Goal: Task Accomplishment & Management: Manage account settings

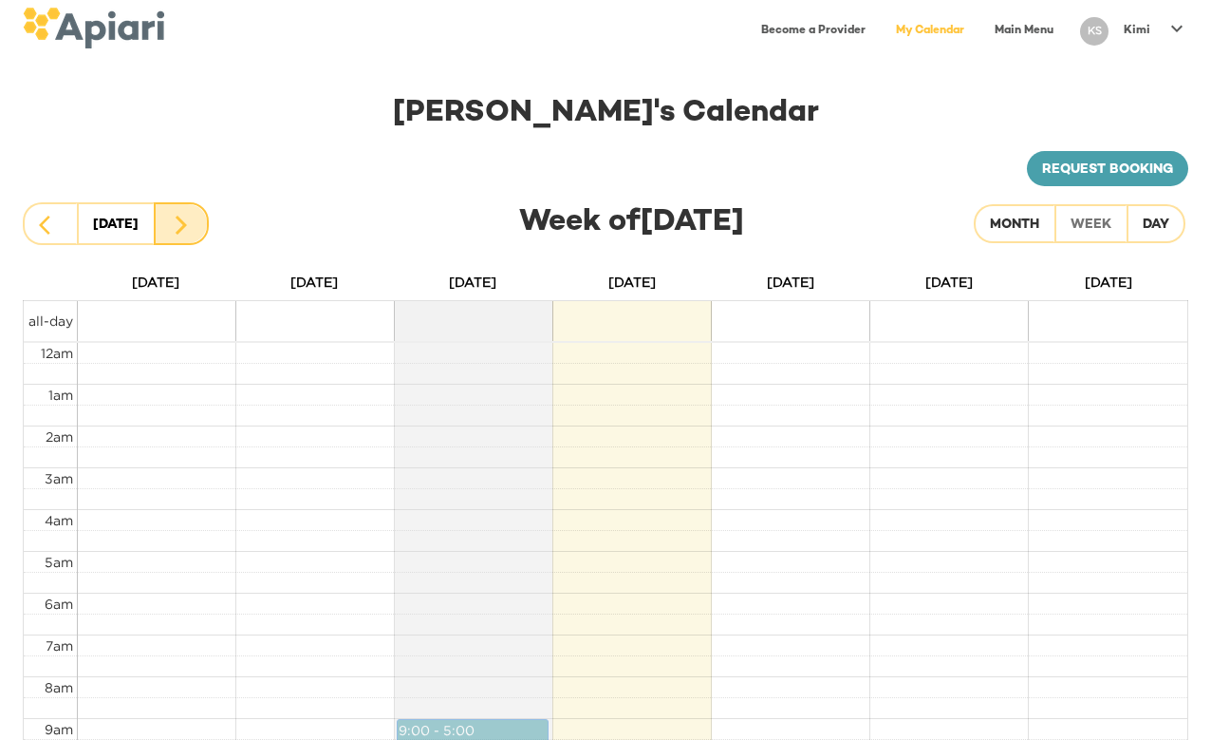
click at [181, 219] on icon "button" at bounding box center [181, 224] width 11 height 19
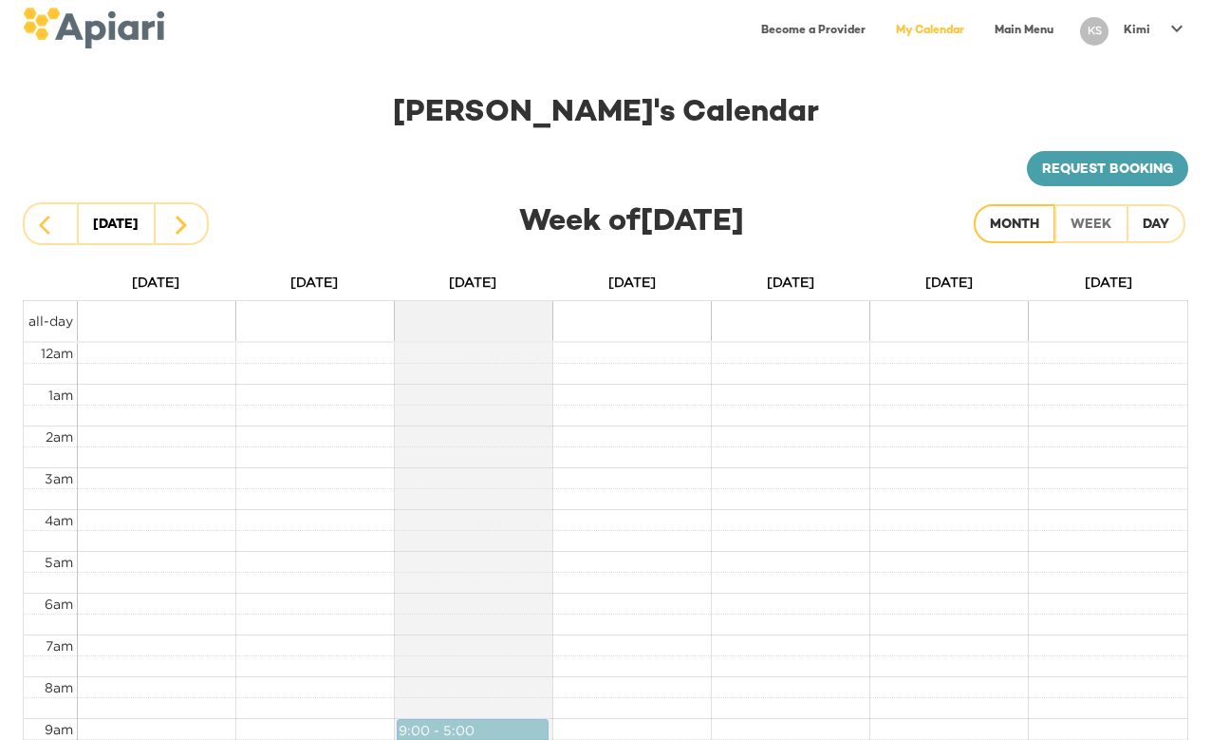
click at [1009, 221] on div "Month" at bounding box center [1014, 226] width 49 height 24
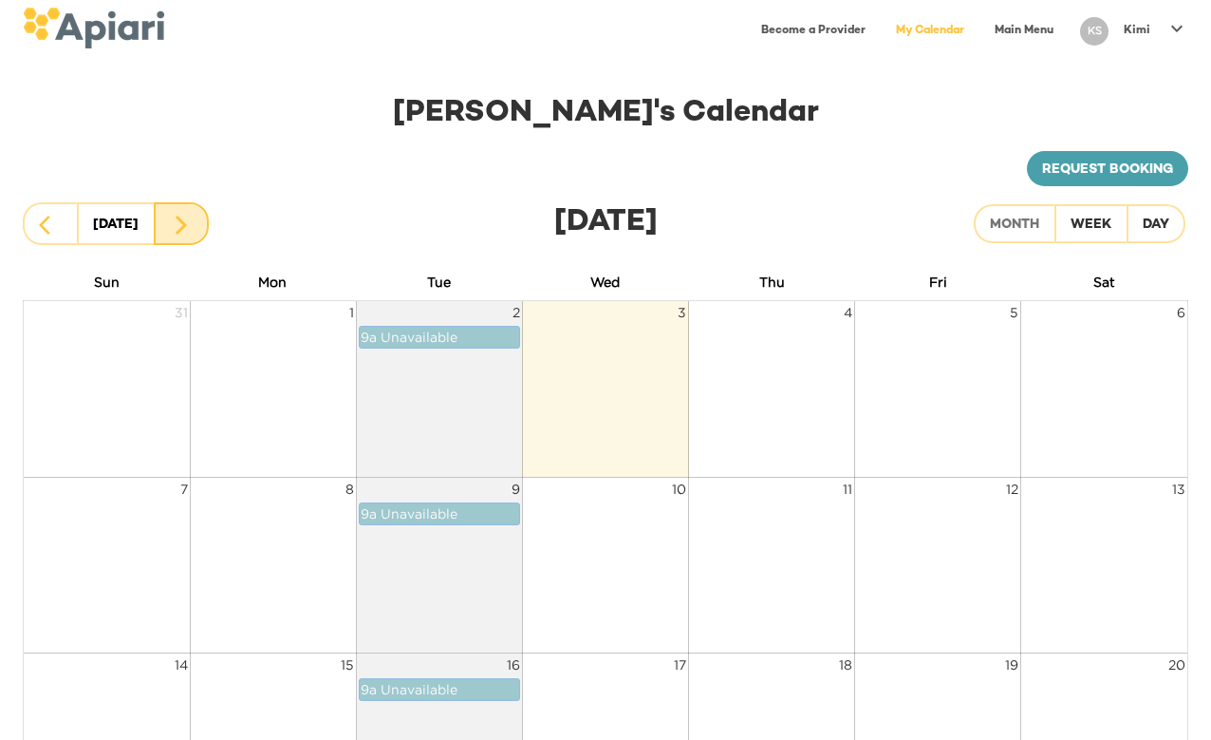
click at [176, 227] on icon "button" at bounding box center [181, 225] width 23 height 23
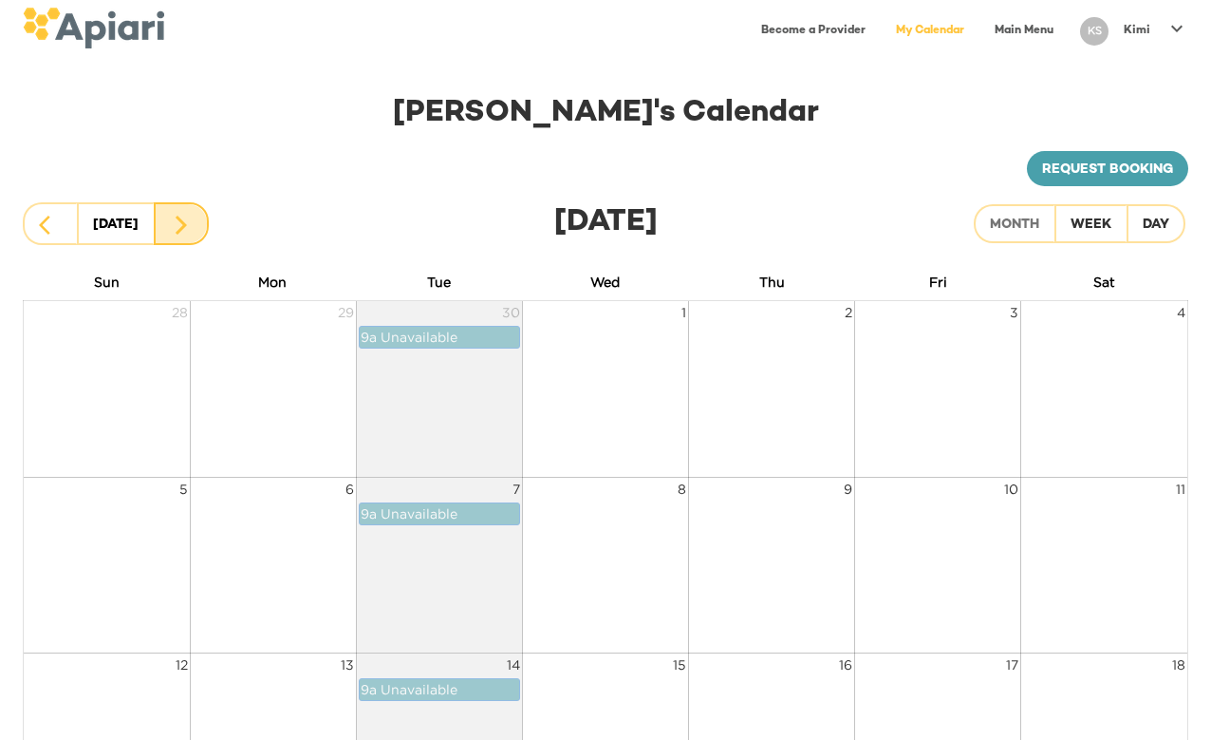
click at [176, 227] on icon "button" at bounding box center [181, 225] width 23 height 23
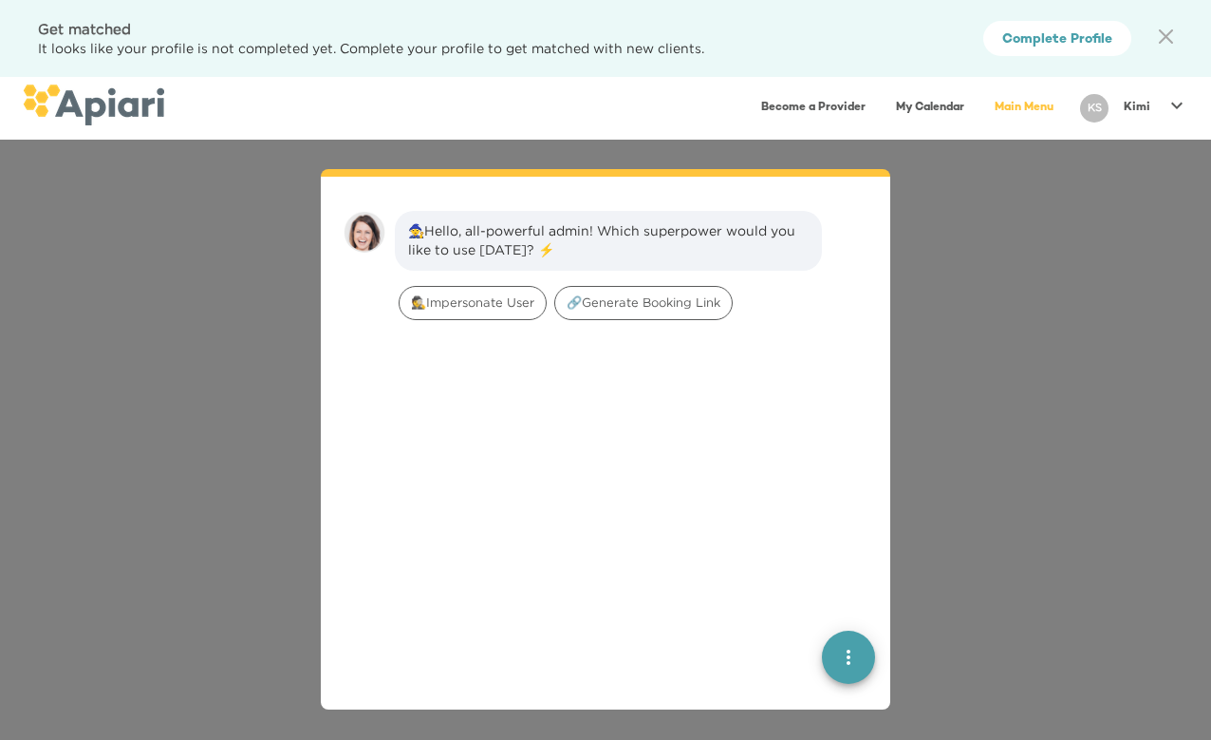
scroll to position [27, 0]
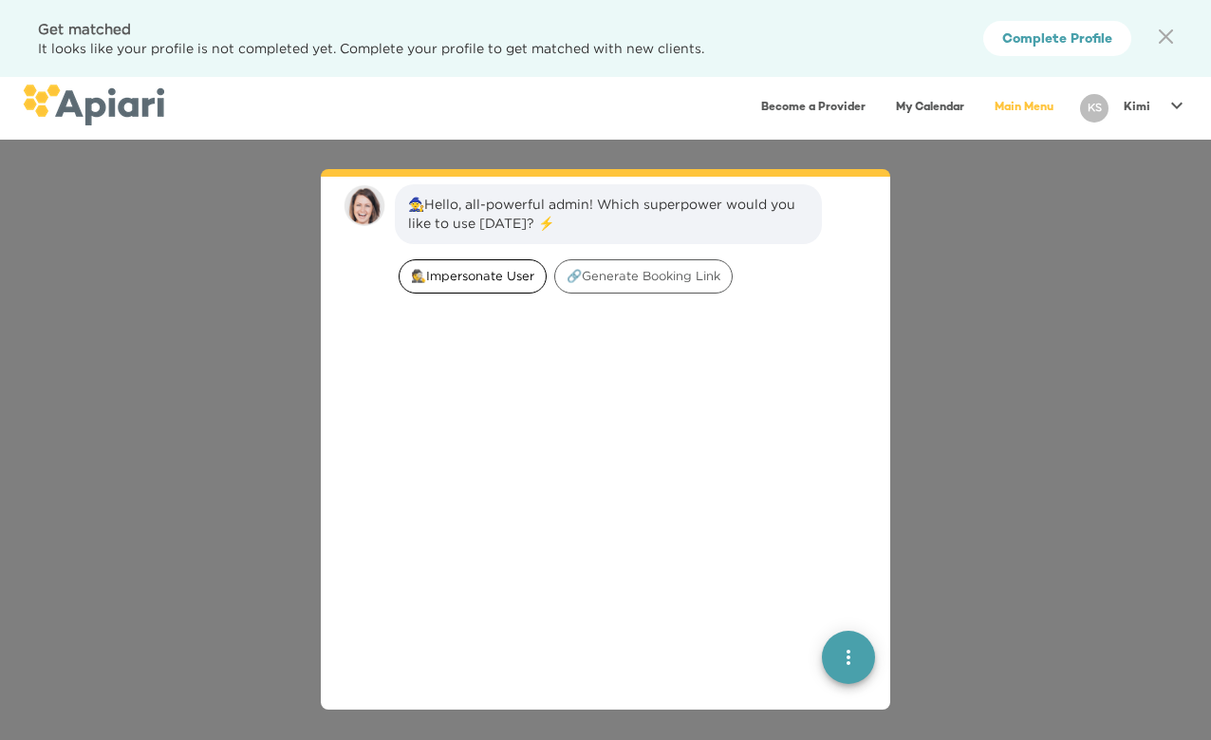
click at [477, 279] on span "🕵️‍Impersonate User" at bounding box center [473, 276] width 146 height 18
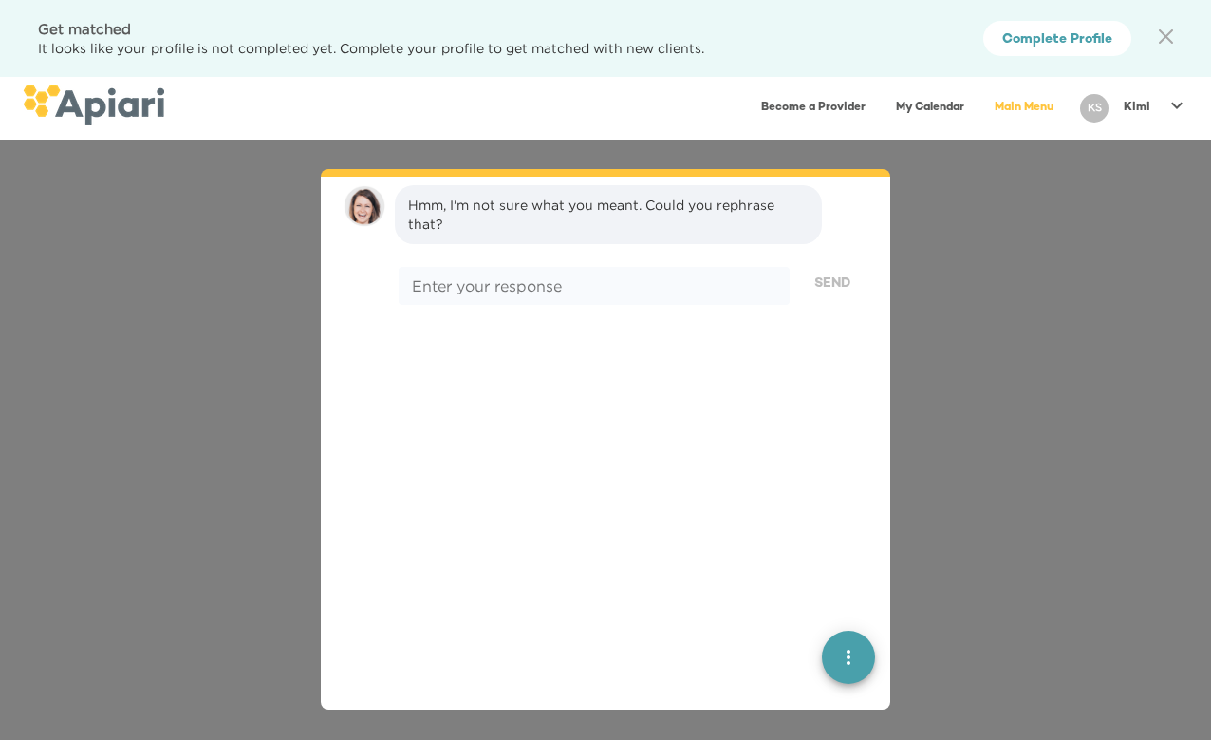
scroll to position [157, 0]
click at [514, 281] on textarea at bounding box center [594, 285] width 365 height 18
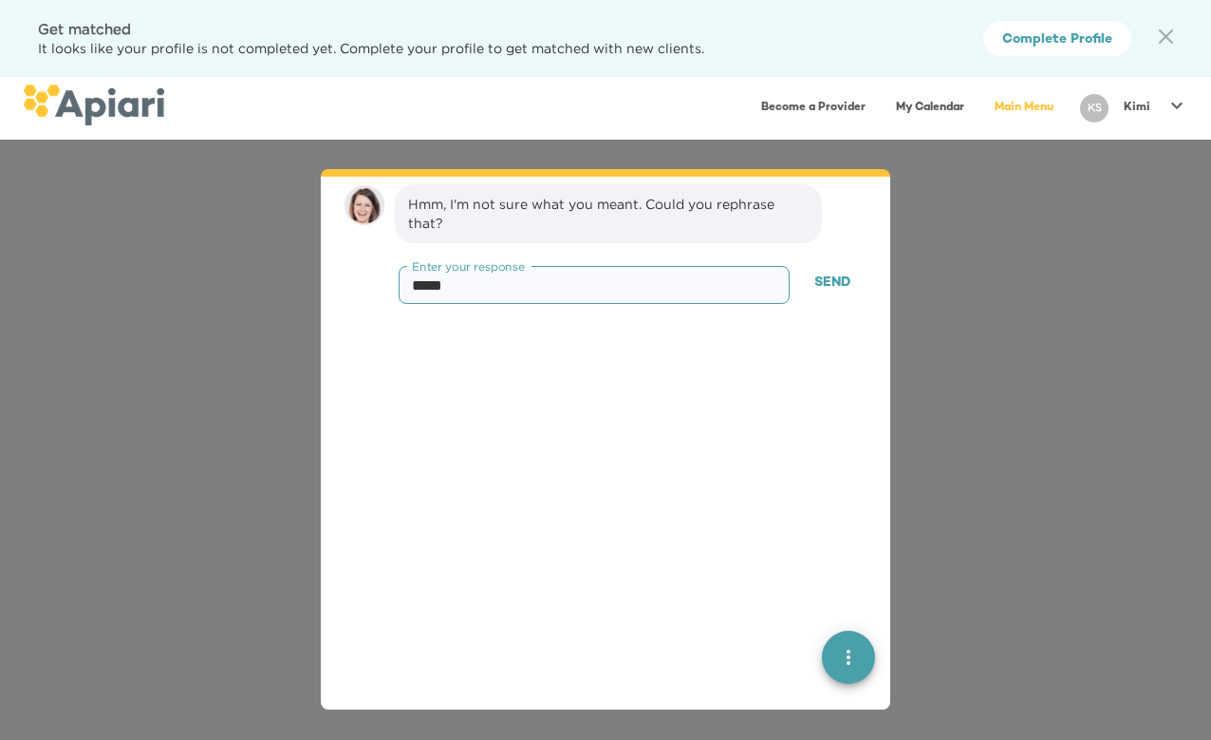
type textarea "******"
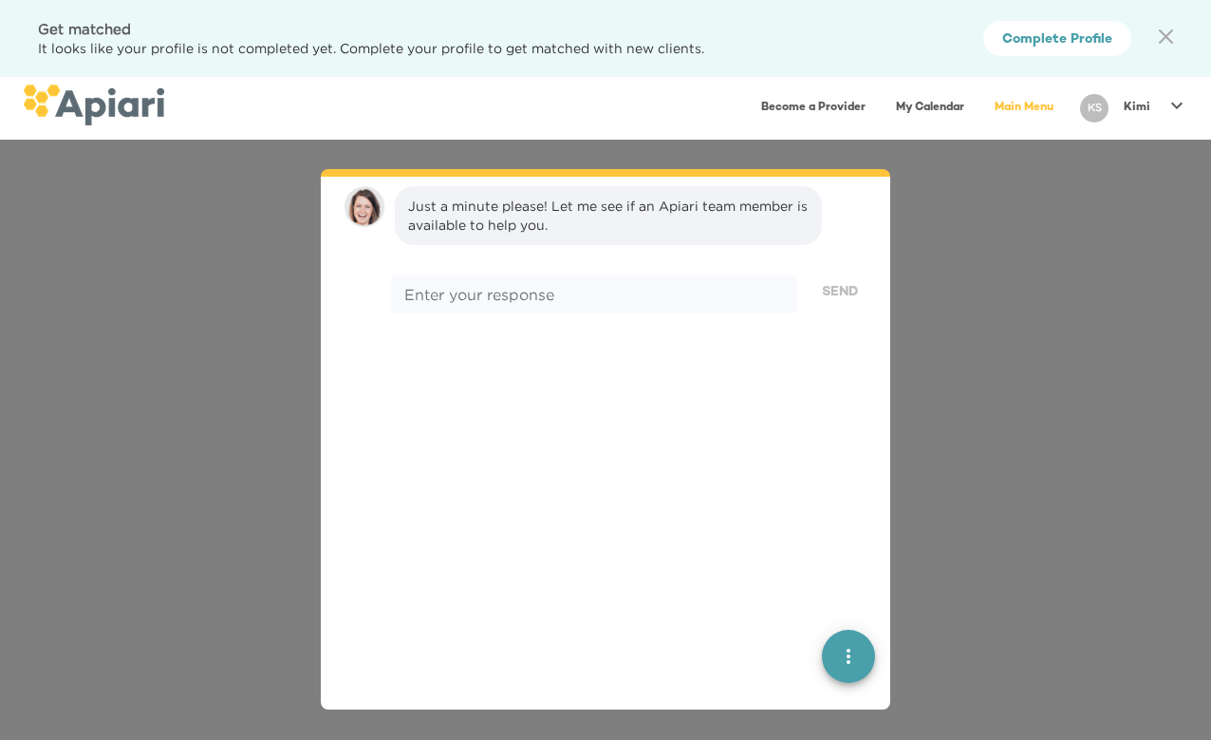
scroll to position [286, 0]
click at [1173, 111] on icon at bounding box center [1177, 105] width 23 height 23
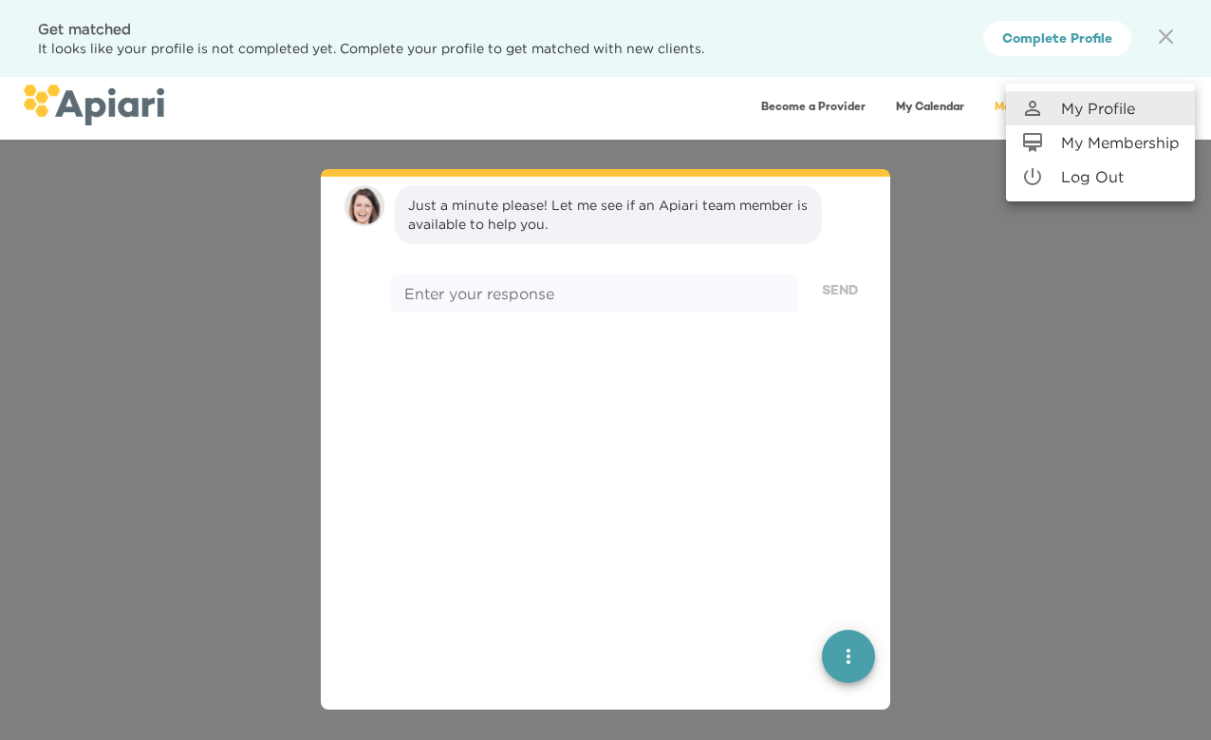
click at [1145, 173] on li "Log Out" at bounding box center [1100, 176] width 189 height 34
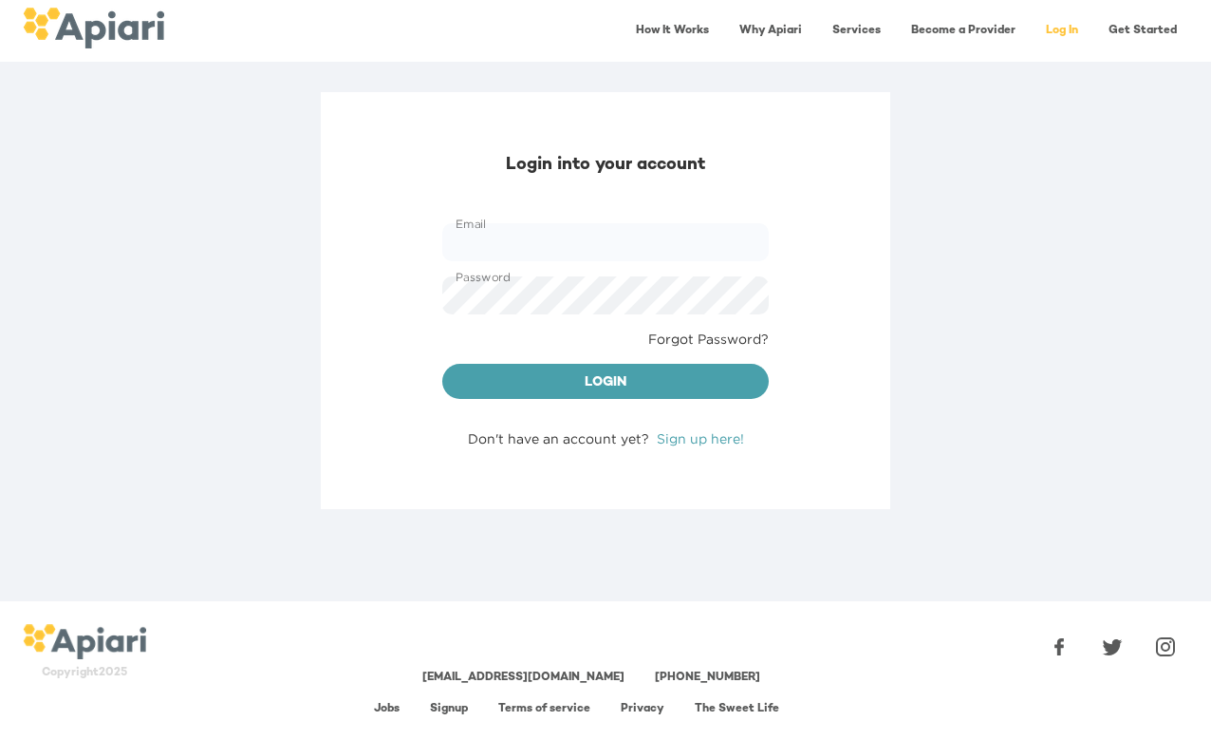
type input "**********"
click at [580, 399] on div "Login" at bounding box center [606, 381] width 342 height 51
click at [580, 396] on button "Login" at bounding box center [605, 382] width 327 height 36
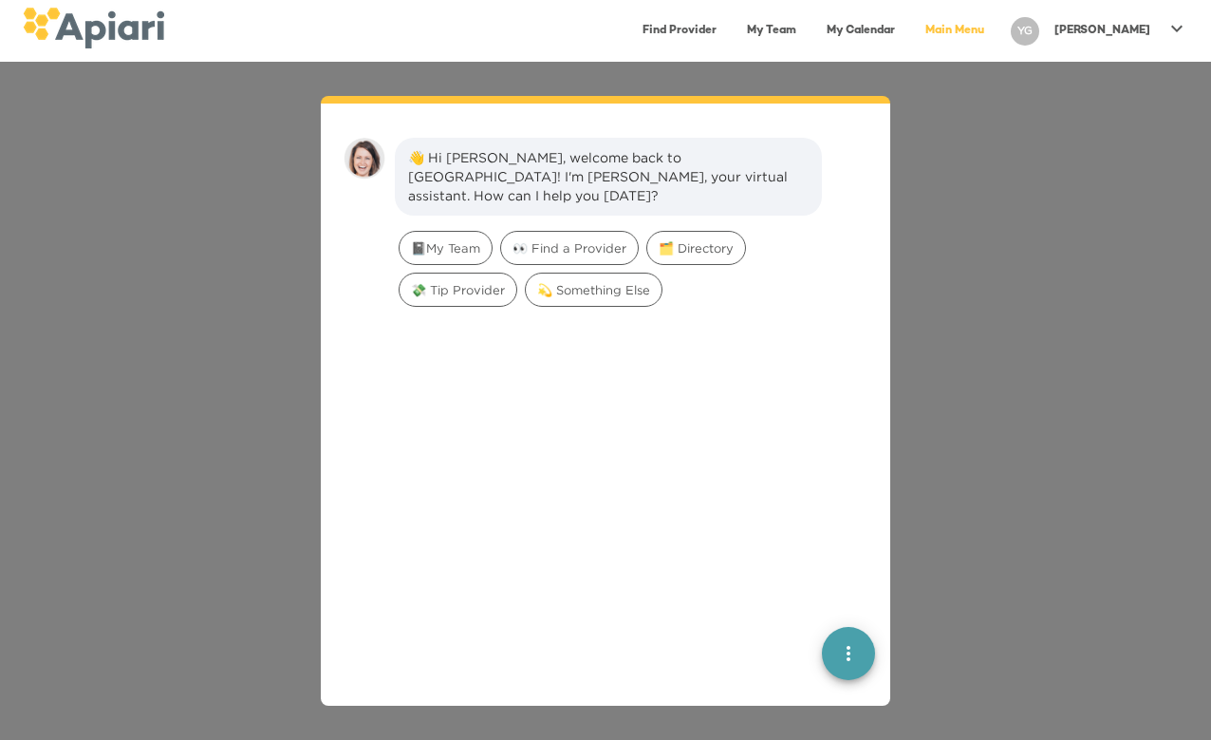
scroll to position [27, 0]
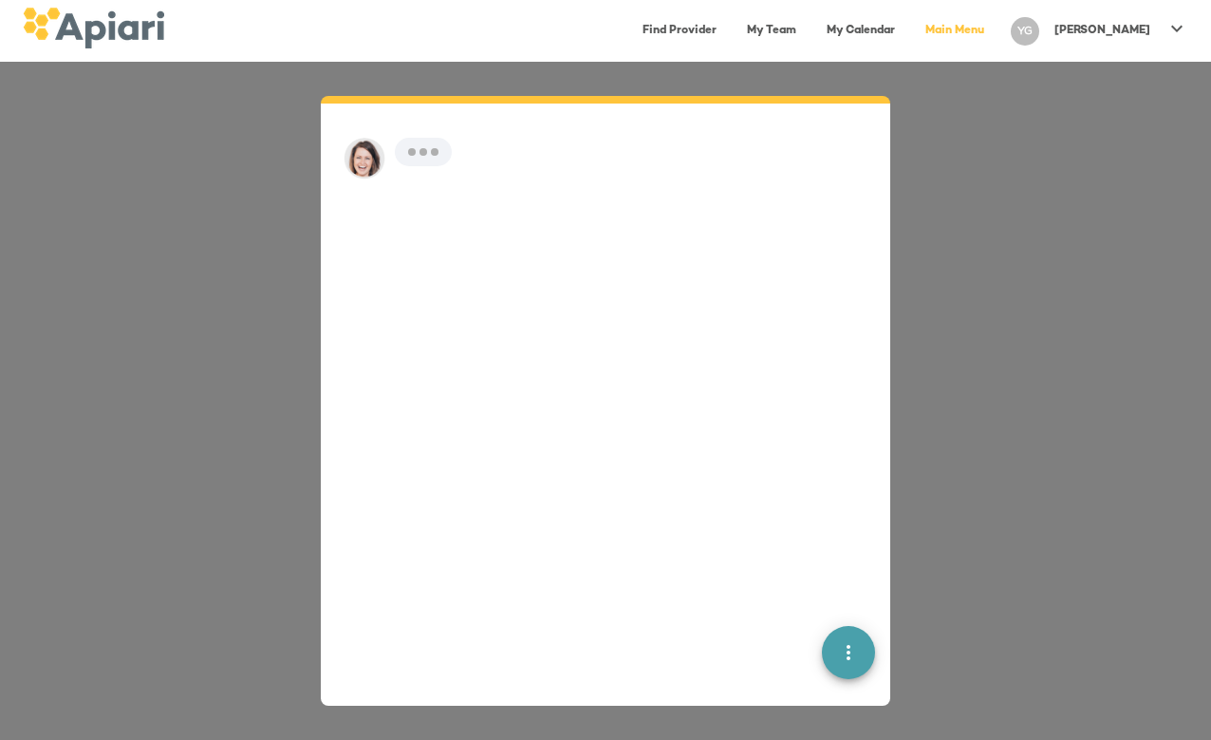
scroll to position [27, 0]
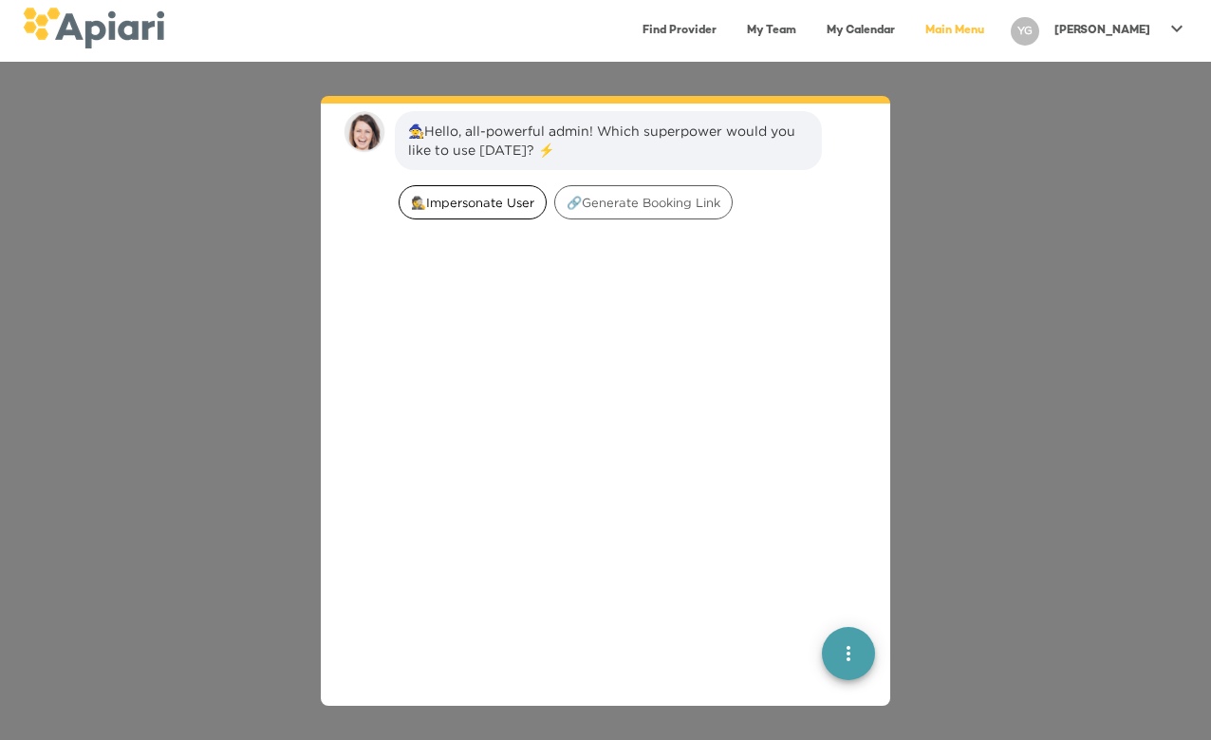
click at [440, 205] on span "🕵️‍Impersonate User" at bounding box center [473, 203] width 146 height 18
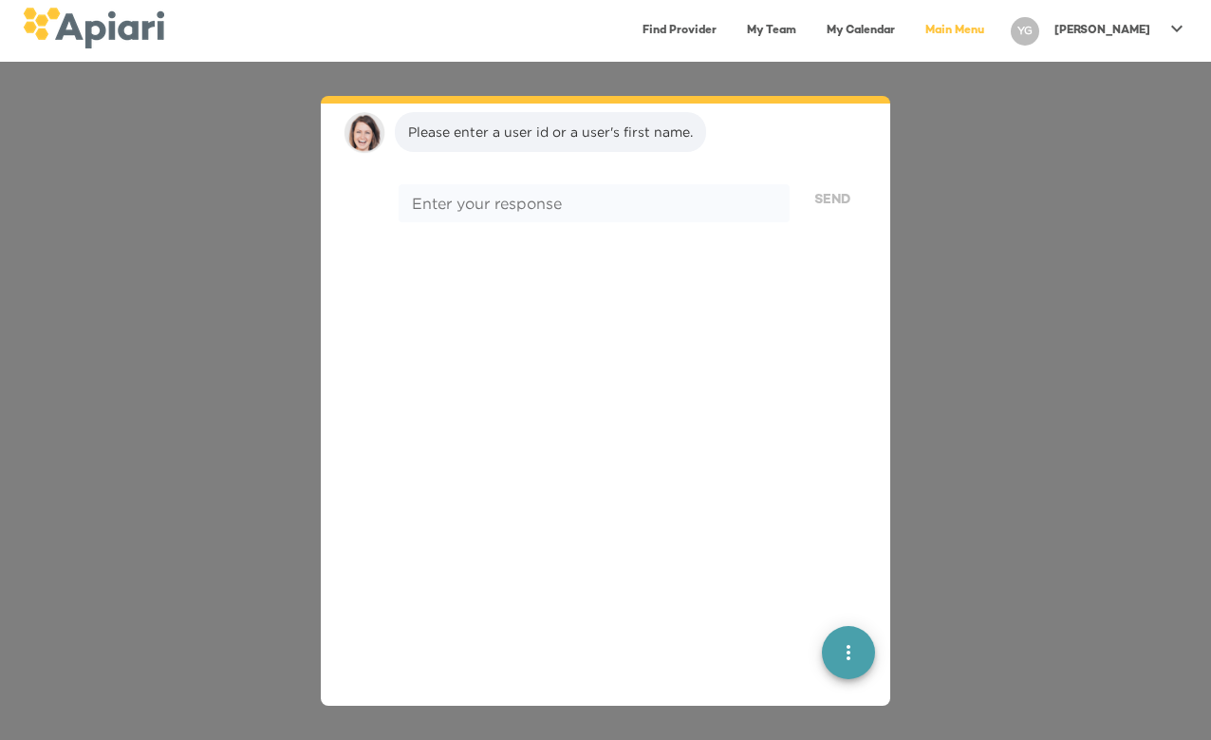
scroll to position [157, 0]
click at [559, 198] on textarea at bounding box center [594, 202] width 365 height 18
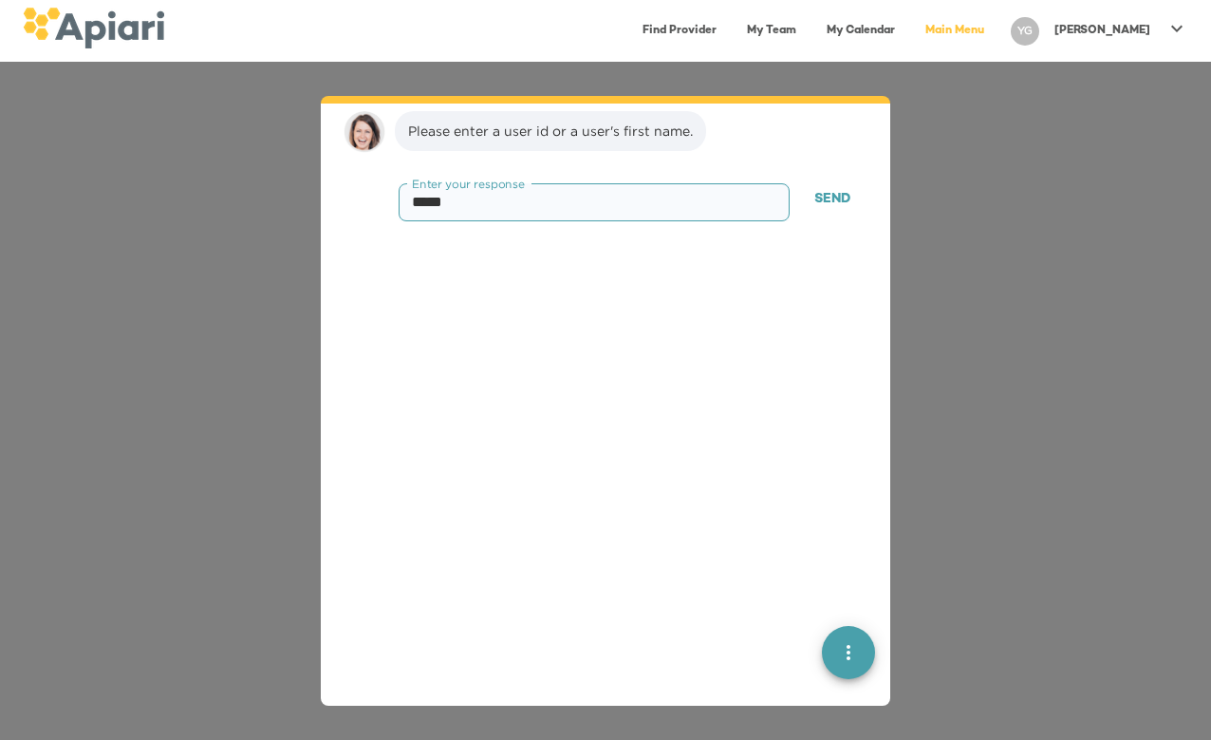
type textarea "******"
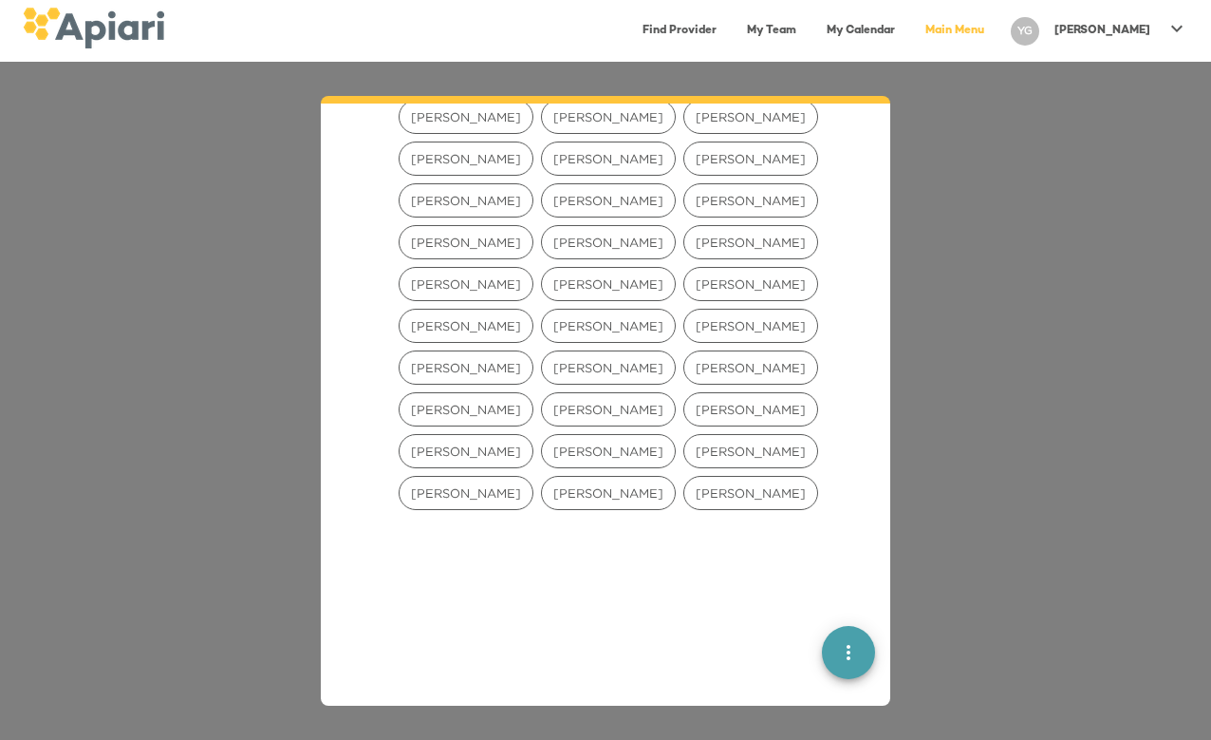
scroll to position [600, 0]
click at [533, 195] on span "Andrea Holifield" at bounding box center [466, 204] width 133 height 18
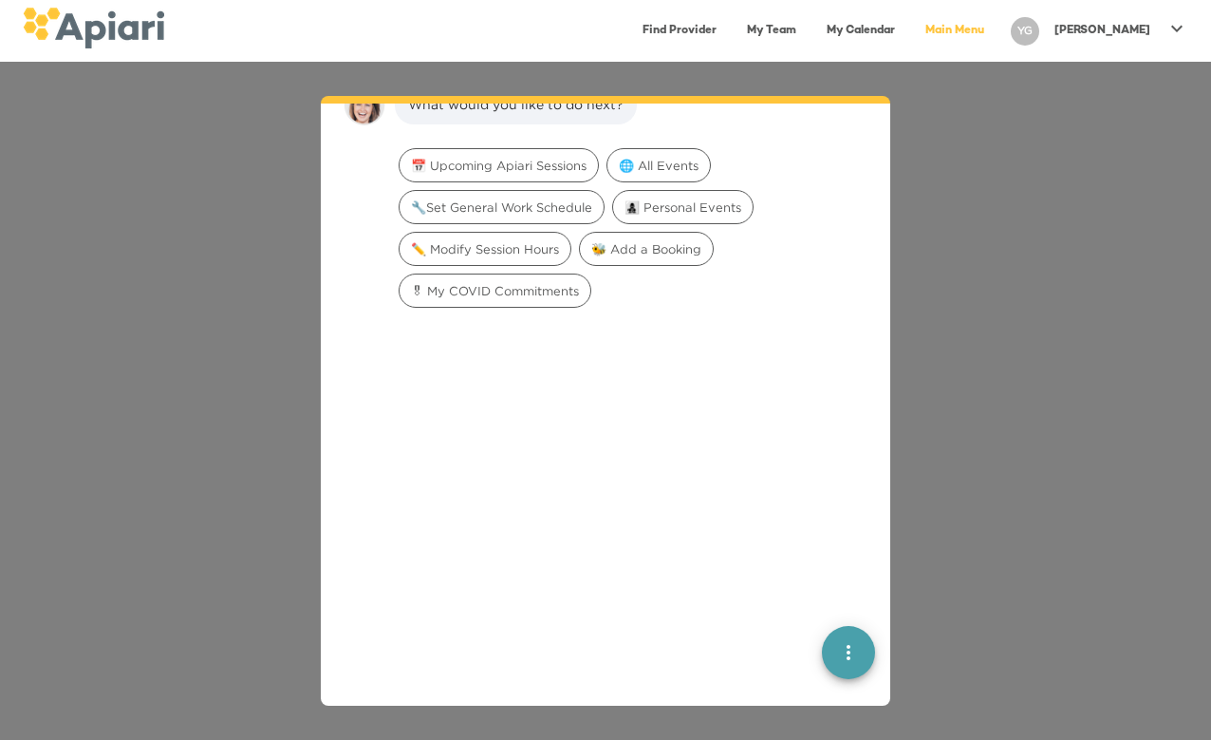
scroll to position [396, 0]
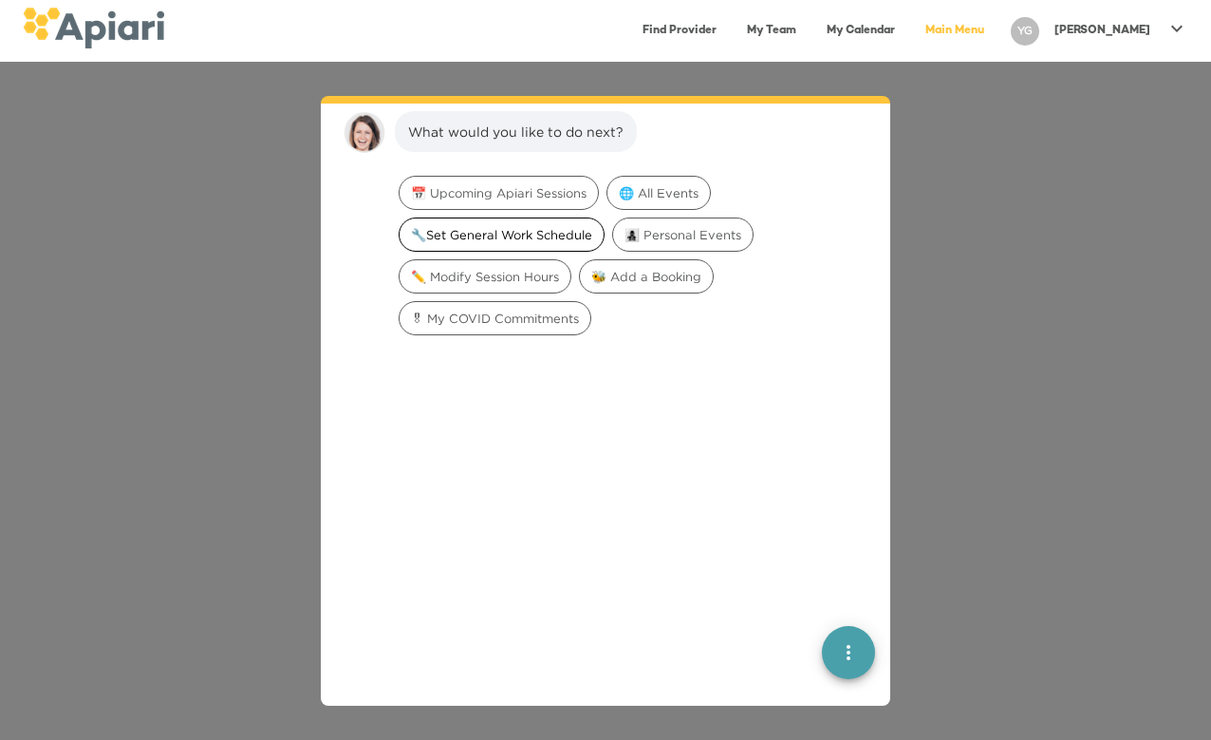
click at [577, 238] on span "🔧Set General Work Schedule" at bounding box center [502, 235] width 204 height 18
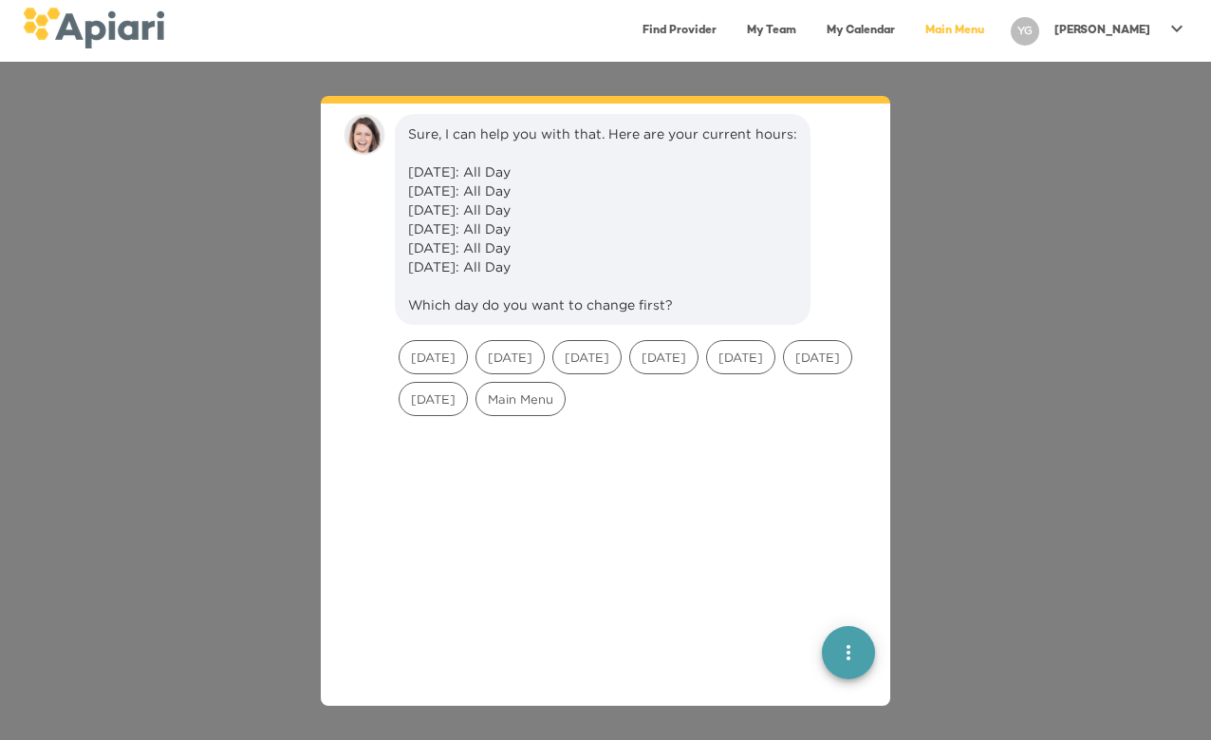
scroll to position [516, 0]
click at [586, 348] on span "Tuesday" at bounding box center [586, 355] width 67 height 18
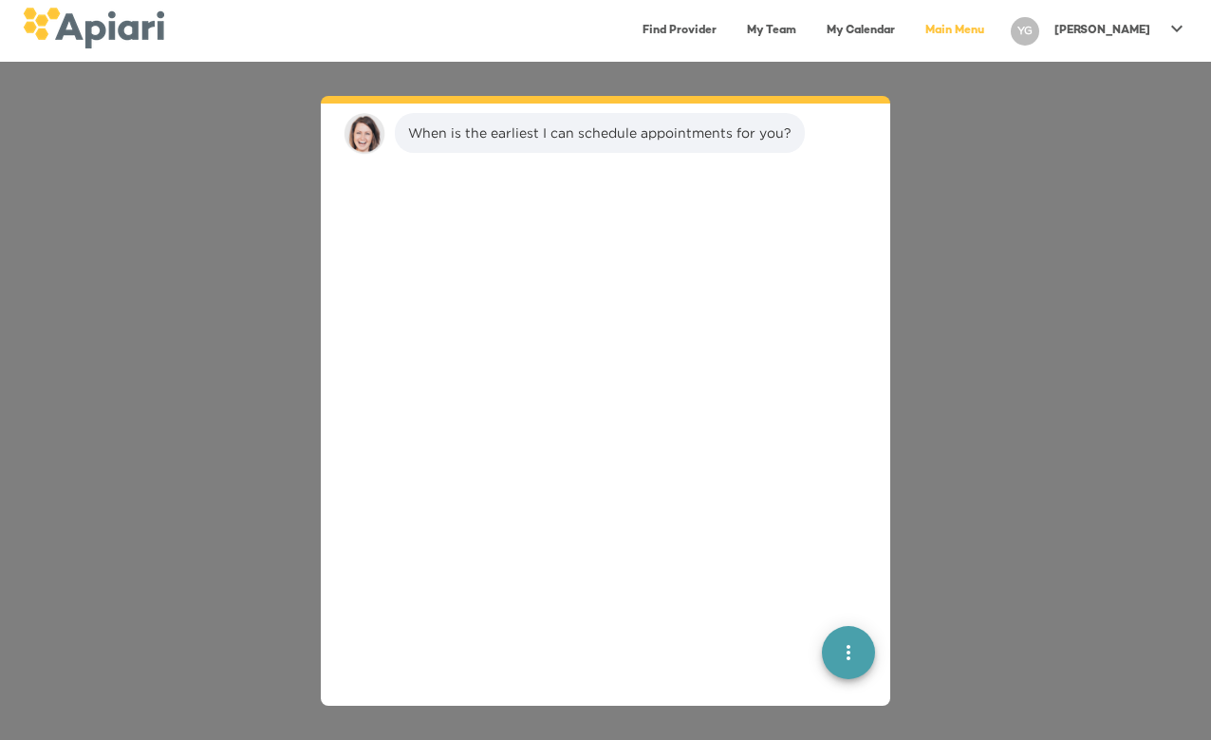
scroll to position [798, 0]
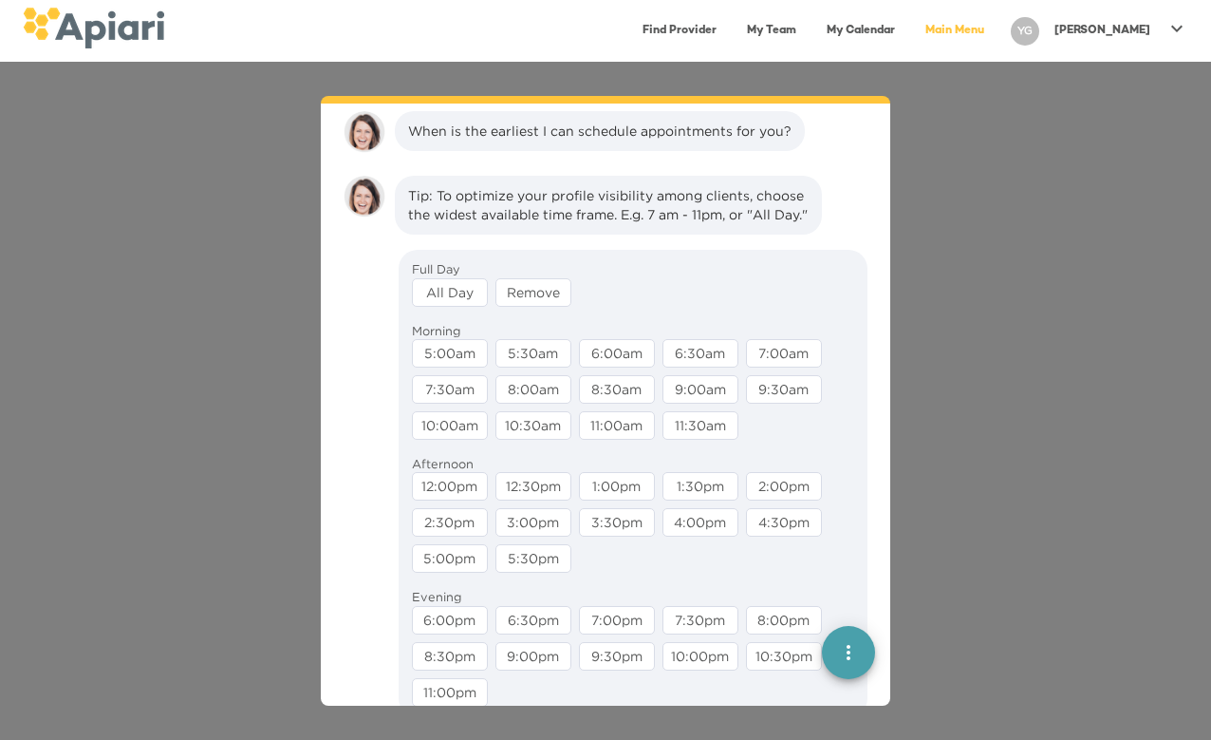
click at [451, 307] on div "All Day" at bounding box center [450, 292] width 76 height 28
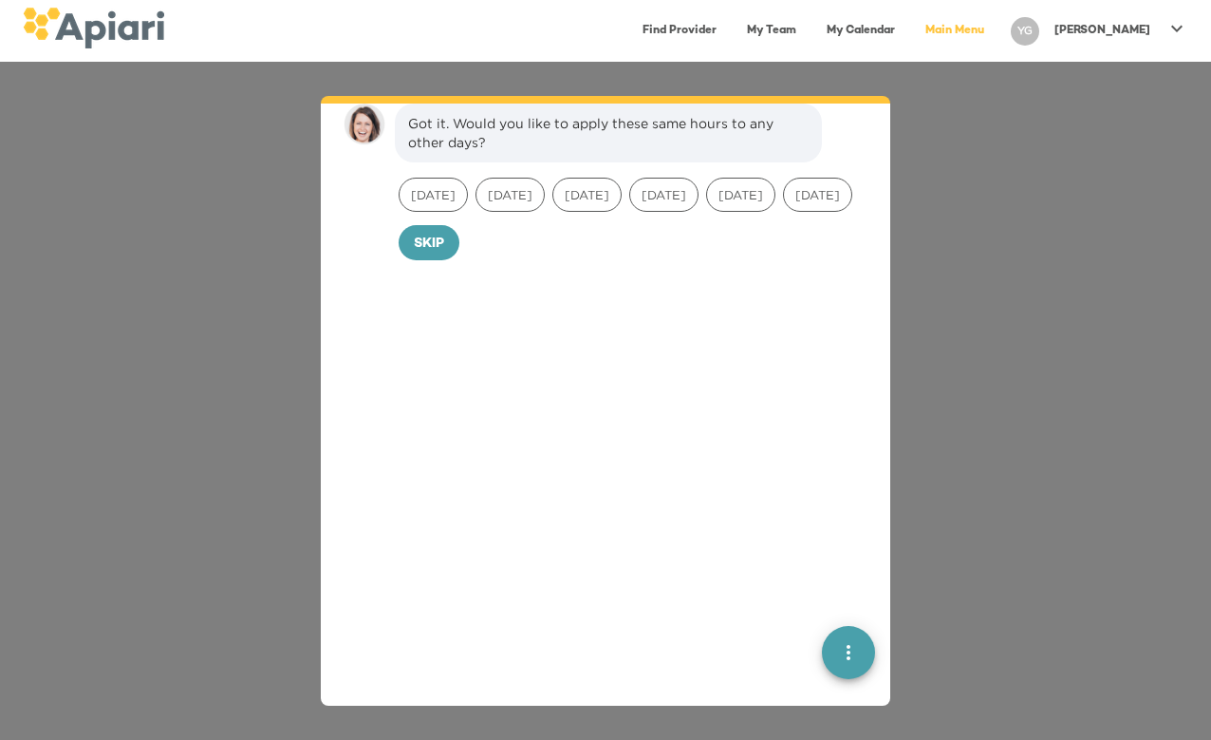
scroll to position [1012, 0]
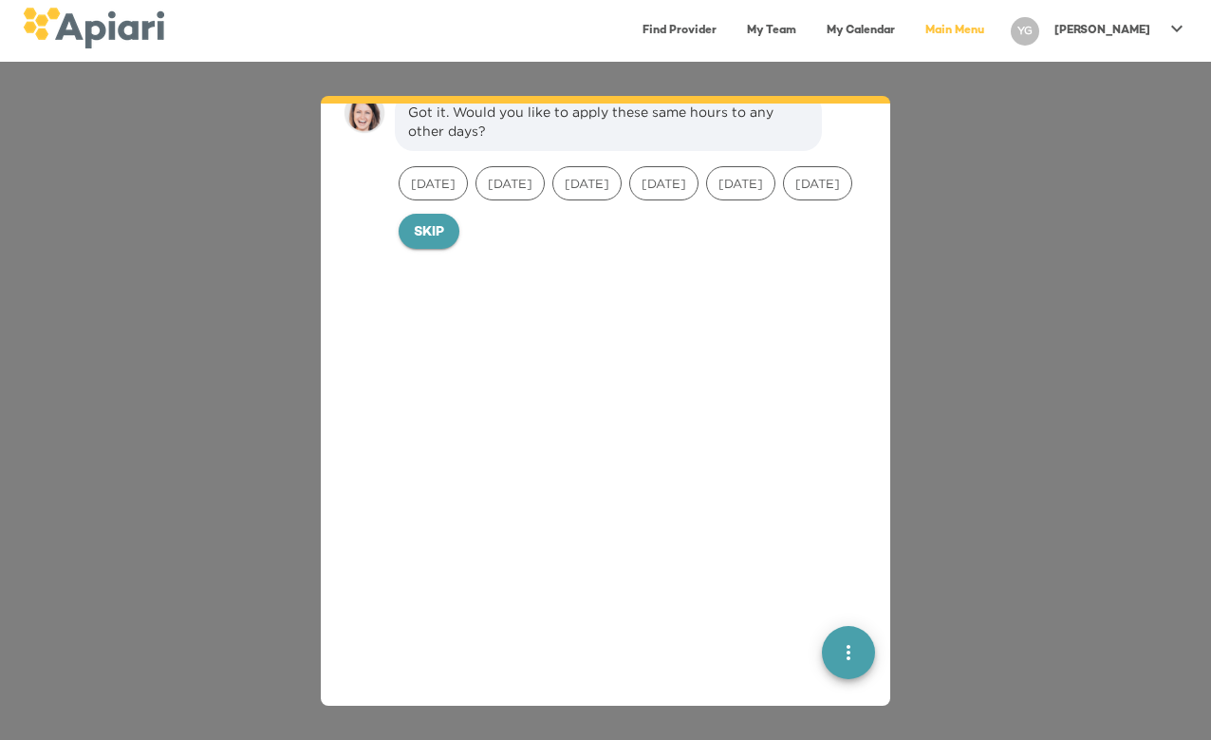
click at [426, 245] on span "Skip" at bounding box center [429, 233] width 30 height 24
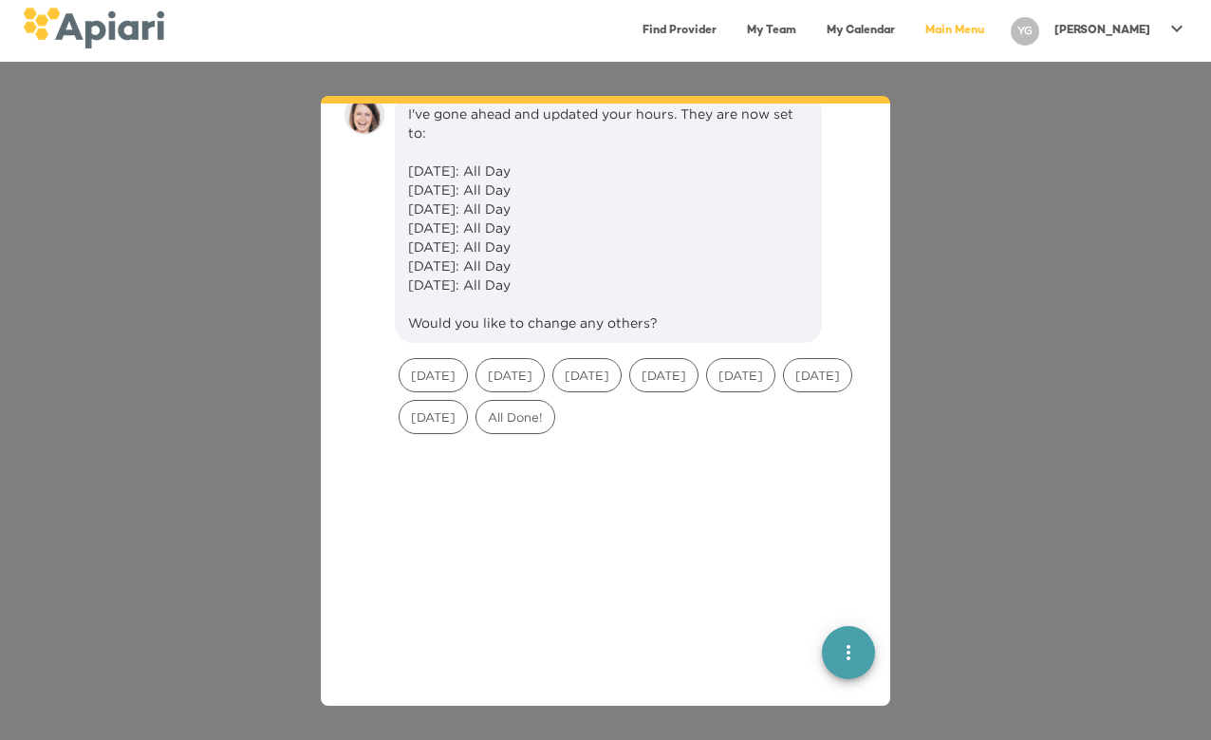
scroll to position [1141, 0]
click at [554, 425] on span "All Done!" at bounding box center [516, 416] width 78 height 18
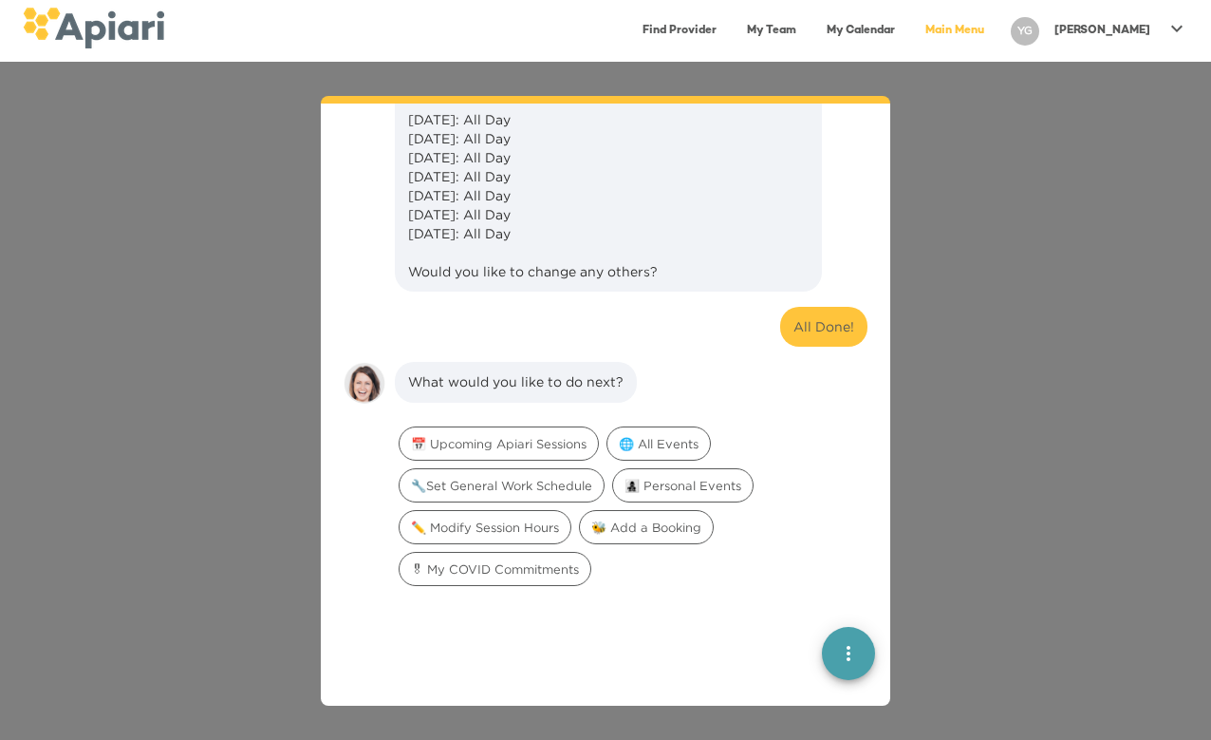
scroll to position [1137, 0]
